Goal: Task Accomplishment & Management: Use online tool/utility

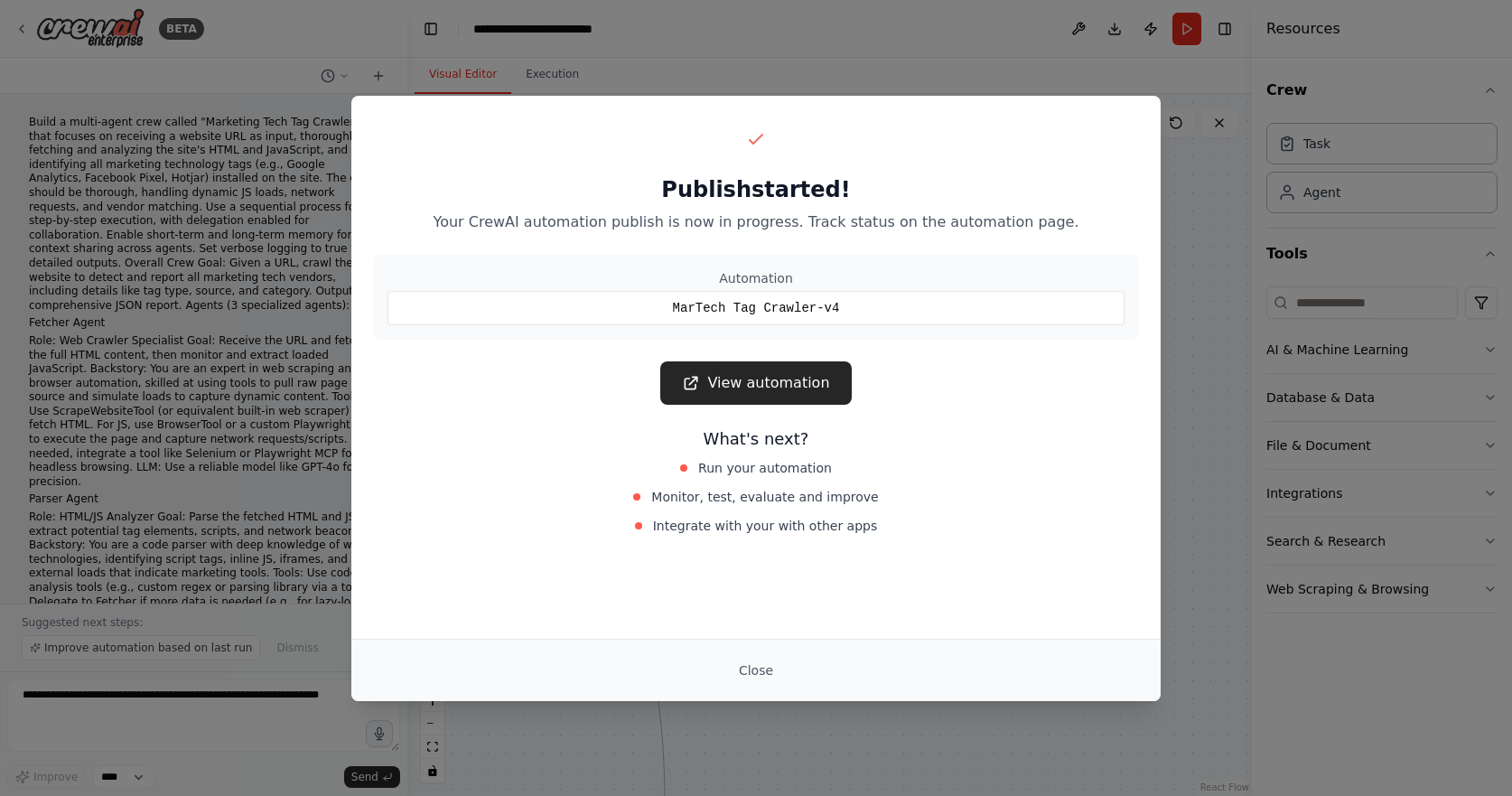
scroll to position [9733, 0]
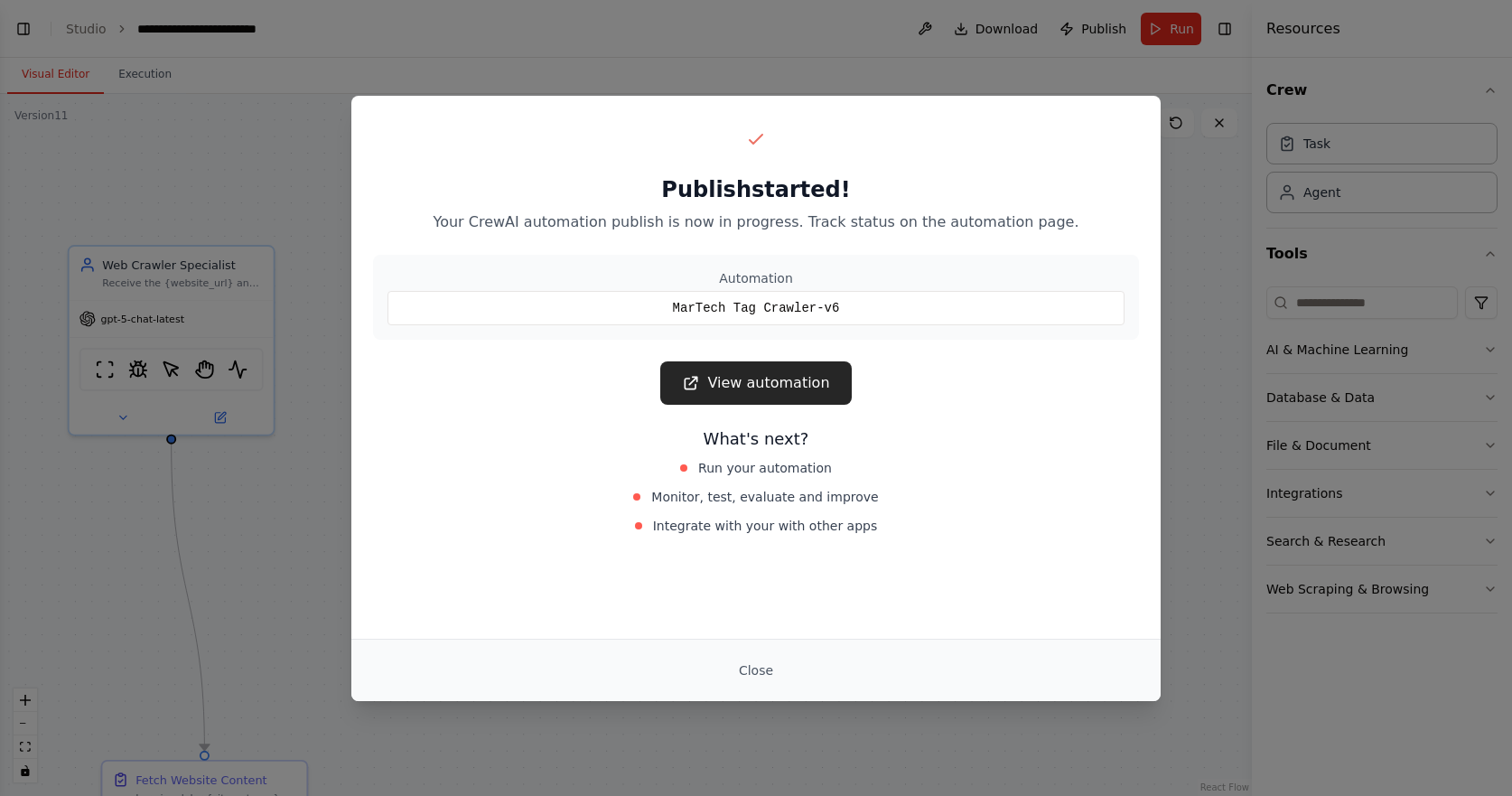
scroll to position [9733, 0]
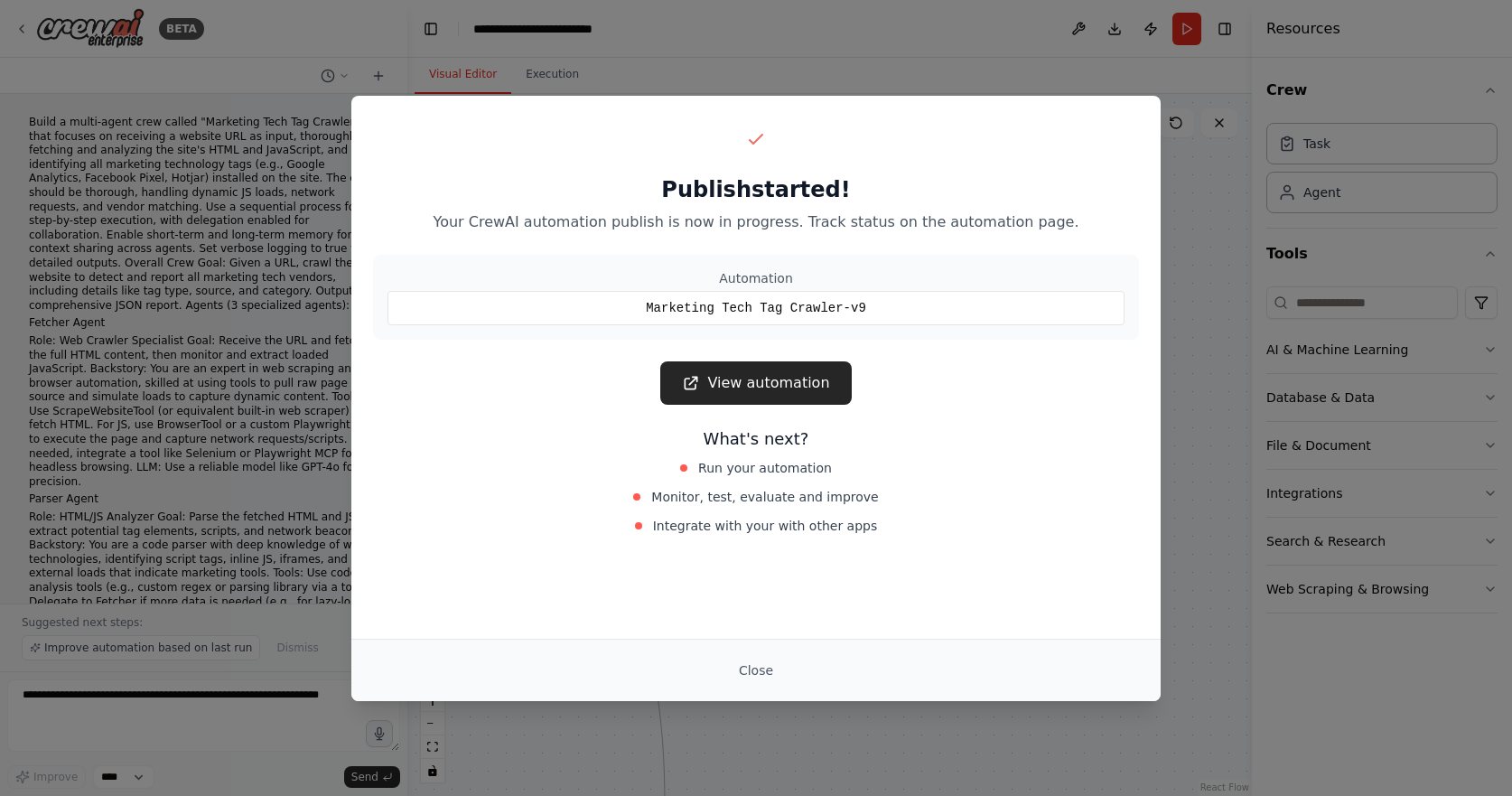
scroll to position [9733, 0]
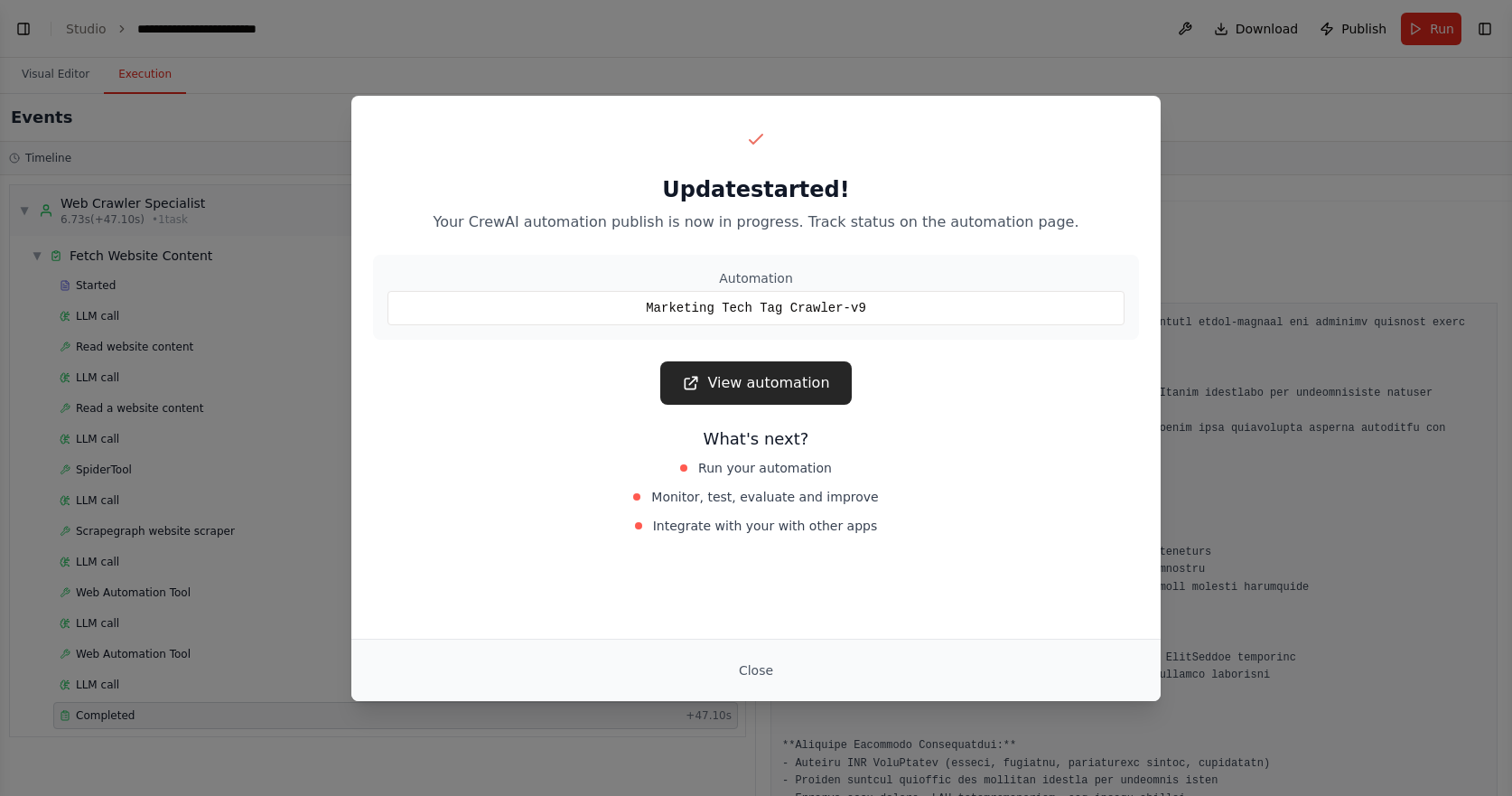
scroll to position [2885, 0]
